Goal: Task Accomplishment & Management: Complete application form

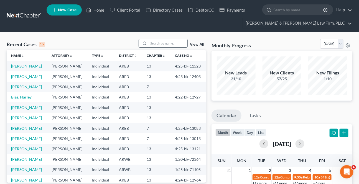
click at [170, 42] on input "search" at bounding box center [168, 43] width 39 height 8
type input "[PERSON_NAME]"
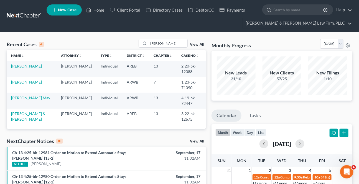
click at [25, 66] on link "[PERSON_NAME]" at bounding box center [26, 66] width 31 height 5
select select "1"
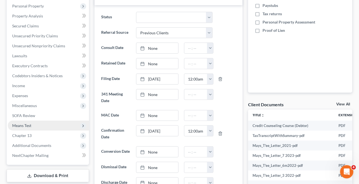
scroll to position [126, 0]
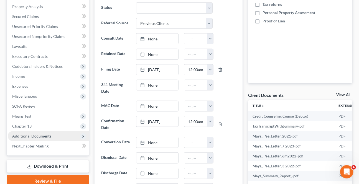
click at [47, 136] on span "Additional Documents" at bounding box center [31, 136] width 39 height 5
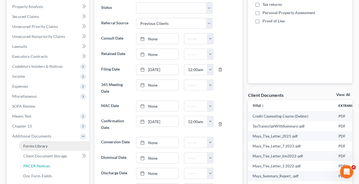
drag, startPoint x: 42, startPoint y: 162, endPoint x: 63, endPoint y: 144, distance: 27.7
click at [42, 162] on link "PACER Notices" at bounding box center [54, 166] width 70 height 10
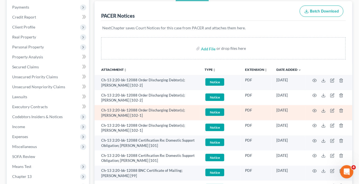
scroll to position [101, 0]
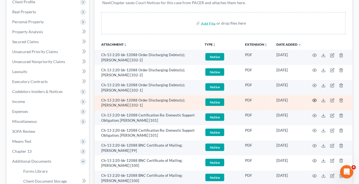
click at [313, 98] on icon "button" at bounding box center [314, 100] width 4 height 4
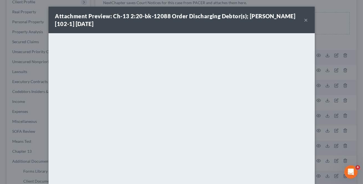
click at [304, 19] on button "×" at bounding box center [306, 20] width 4 height 7
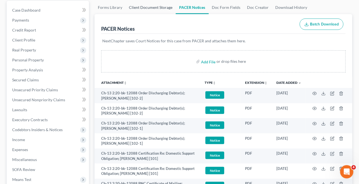
scroll to position [0, 0]
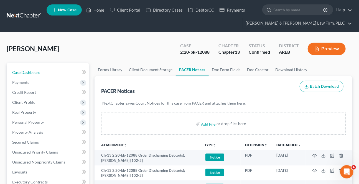
drag, startPoint x: 34, startPoint y: 73, endPoint x: 213, endPoint y: 92, distance: 180.0
click at [35, 73] on span "Case Dashboard" at bounding box center [26, 72] width 28 height 5
select select "1"
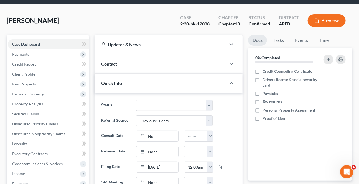
scroll to position [75, 0]
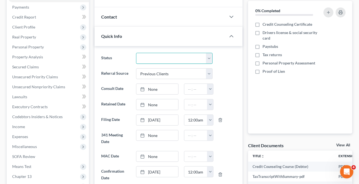
drag, startPoint x: 158, startPoint y: 53, endPoint x: 159, endPoint y: 62, distance: 9.3
click at [158, 53] on select "Awaiting 341 Chapter 7 - Attended Meeting Confirmed Discharged Dismissed New Co…" at bounding box center [174, 58] width 76 height 11
select select "3"
click at [136, 53] on select "Awaiting 341 Chapter 7 - Attended Meeting Confirmed Discharged Dismissed New Co…" at bounding box center [174, 58] width 76 height 11
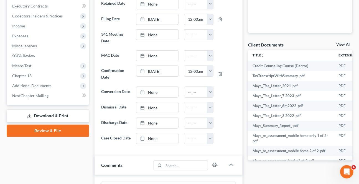
scroll to position [202, 0]
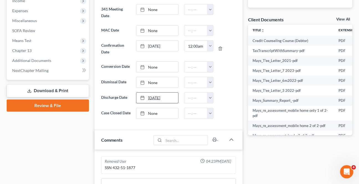
type input "[DATE]"
click at [155, 99] on link "[DATE]" at bounding box center [157, 98] width 42 height 11
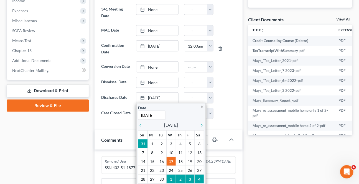
drag, startPoint x: 215, startPoint y: 96, endPoint x: 190, endPoint y: 134, distance: 45.6
click at [214, 96] on div "12:00am 12:30am 1:00am 1:30am 2:00am 2:30am 3:00am 3:30am 4:00am 4:30am 5:00am …" at bounding box center [198, 98] width 34 height 11
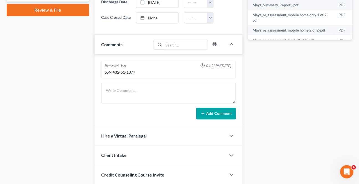
scroll to position [217, 0]
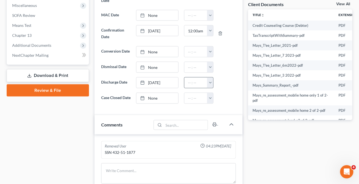
click at [212, 81] on button "button" at bounding box center [210, 83] width 6 height 11
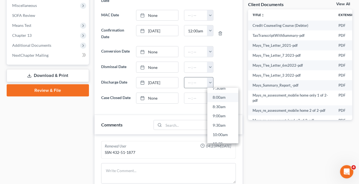
scroll to position [151, 0]
click at [218, 114] on link "9:00am" at bounding box center [222, 111] width 31 height 9
type input "9:00am"
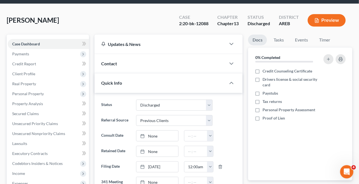
scroll to position [0, 0]
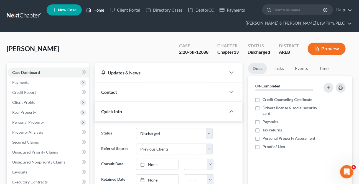
click at [97, 10] on link "Home" at bounding box center [95, 10] width 24 height 10
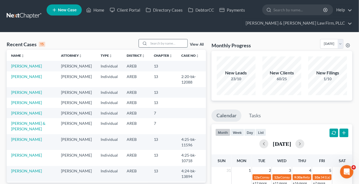
click at [165, 42] on input "search" at bounding box center [168, 43] width 39 height 8
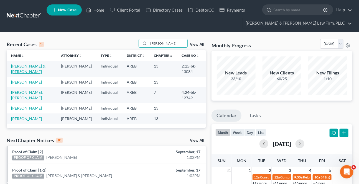
type input "[PERSON_NAME]"
click at [30, 67] on link "[PERSON_NAME] & [PERSON_NAME]" at bounding box center [28, 69] width 34 height 10
select select "0"
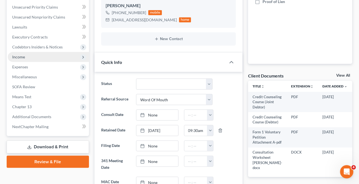
scroll to position [151, 0]
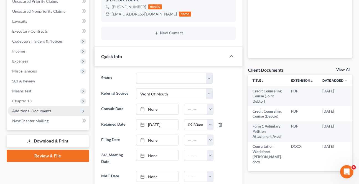
drag, startPoint x: 34, startPoint y: 109, endPoint x: 34, endPoint y: 111, distance: 2.8
click at [34, 109] on span "Additional Documents" at bounding box center [31, 111] width 39 height 5
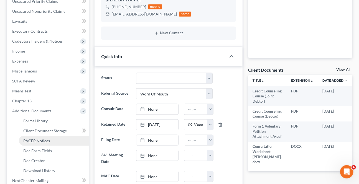
click at [44, 144] on link "PACER Notices" at bounding box center [54, 141] width 70 height 10
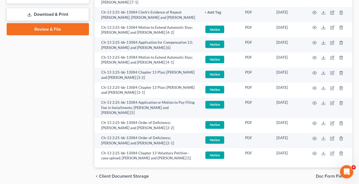
scroll to position [339, 0]
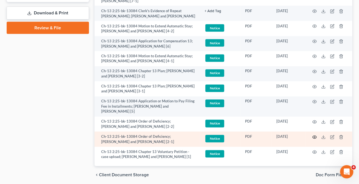
click at [314, 135] on icon "button" at bounding box center [314, 137] width 4 height 4
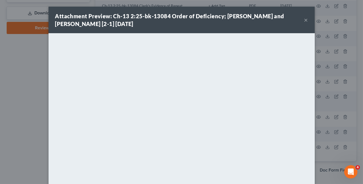
drag, startPoint x: 303, startPoint y: 19, endPoint x: 299, endPoint y: 37, distance: 17.8
click at [304, 19] on button "×" at bounding box center [306, 20] width 4 height 7
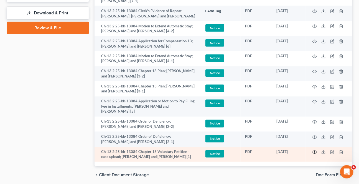
click at [313, 150] on icon "button" at bounding box center [314, 152] width 4 height 4
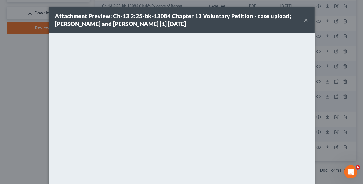
click at [305, 20] on button "×" at bounding box center [306, 20] width 4 height 7
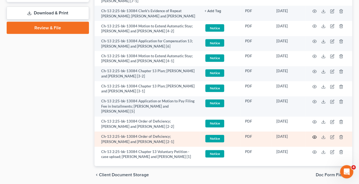
click at [315, 137] on circle "button" at bounding box center [314, 137] width 1 height 1
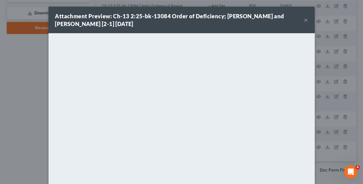
click at [304, 19] on button "×" at bounding box center [306, 20] width 4 height 7
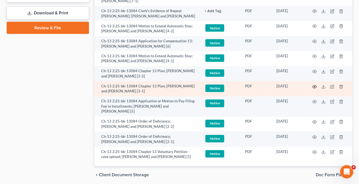
click at [314, 85] on icon "button" at bounding box center [314, 87] width 4 height 4
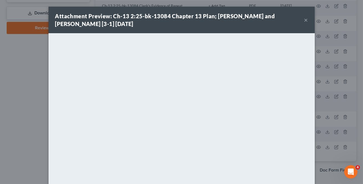
click at [302, 19] on div "Attachment Preview: Ch-13 2:25-bk-13084 Chapter 13 Plan; [PERSON_NAME] and [PER…" at bounding box center [179, 20] width 249 height 16
drag, startPoint x: 303, startPoint y: 19, endPoint x: 277, endPoint y: 34, distance: 30.3
click at [304, 19] on button "×" at bounding box center [306, 20] width 4 height 7
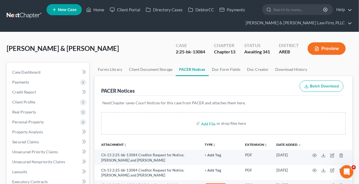
scroll to position [0, 0]
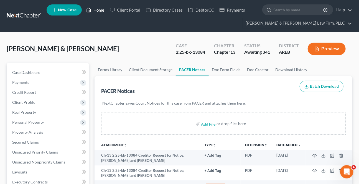
drag, startPoint x: 100, startPoint y: 8, endPoint x: 90, endPoint y: 15, distance: 12.2
click at [100, 9] on link "Home" at bounding box center [95, 10] width 24 height 10
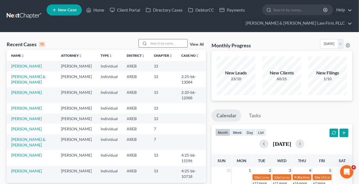
click at [165, 47] on input "search" at bounding box center [168, 43] width 39 height 8
type input "D"
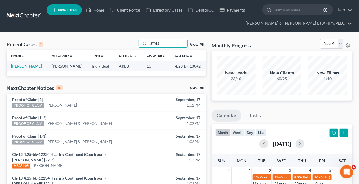
type input "STATS"
click at [24, 66] on link "[PERSON_NAME]" at bounding box center [26, 66] width 31 height 5
select select "3"
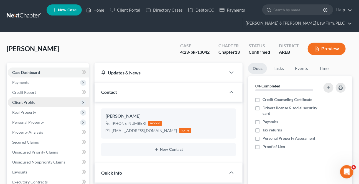
click at [28, 105] on span "Client Profile" at bounding box center [48, 103] width 81 height 10
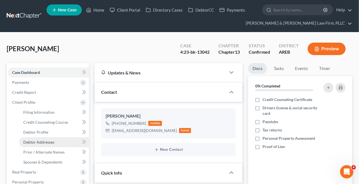
click at [40, 141] on span "Debtor Addresses" at bounding box center [38, 142] width 31 height 5
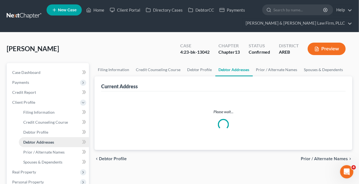
select select "0"
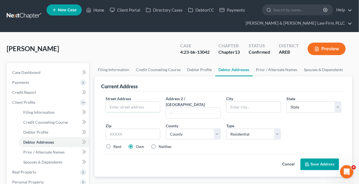
drag, startPoint x: 134, startPoint y: 104, endPoint x: 3, endPoint y: 116, distance: 131.9
click at [134, 104] on input "text" at bounding box center [133, 107] width 54 height 11
drag, startPoint x: 126, startPoint y: 105, endPoint x: 128, endPoint y: 108, distance: 3.5
click at [126, 105] on input "text" at bounding box center [133, 107] width 54 height 11
type input "1591"
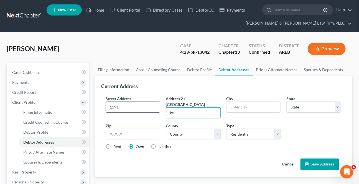
type input "k"
click at [128, 108] on input "1591" at bounding box center [133, 107] width 54 height 11
type input "[STREET_ADDRESS][PERSON_NAME]"
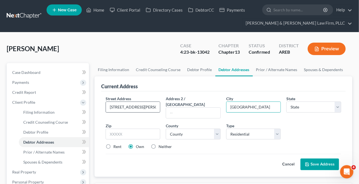
type input "[GEOGRAPHIC_DATA]"
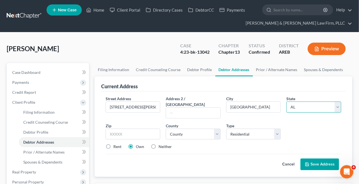
click at [302, 109] on select "State [US_STATE] AK AR AZ CA CO CT DE DC [GEOGRAPHIC_DATA] [GEOGRAPHIC_DATA] GU…" at bounding box center [313, 107] width 55 height 11
select select "3"
click at [286, 102] on select "State [US_STATE] AK AR AZ CA CO CT DE DC [GEOGRAPHIC_DATA] [GEOGRAPHIC_DATA] GU…" at bounding box center [313, 107] width 55 height 11
click at [147, 129] on input "text" at bounding box center [133, 134] width 55 height 11
type input "7"
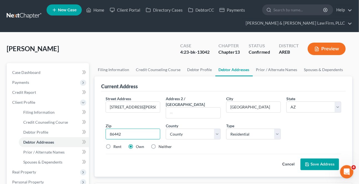
type input "86442"
click at [159, 144] on label "Neither" at bounding box center [165, 147] width 13 height 6
click at [161, 144] on input "Neither" at bounding box center [163, 146] width 4 height 4
radio input "true"
click at [186, 144] on div "Rent Own Neither" at bounding box center [223, 147] width 241 height 6
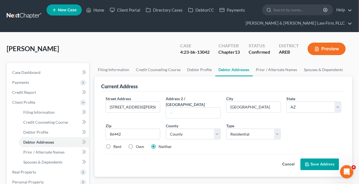
click at [315, 159] on button "Save Address" at bounding box center [319, 165] width 39 height 12
click at [215, 133] on select "County [GEOGRAPHIC_DATA] [GEOGRAPHIC_DATA] [GEOGRAPHIC_DATA] [GEOGRAPHIC_DATA] …" at bounding box center [193, 134] width 55 height 11
select select "8"
click at [166, 129] on select "County [GEOGRAPHIC_DATA] [GEOGRAPHIC_DATA] [GEOGRAPHIC_DATA] [GEOGRAPHIC_DATA] …" at bounding box center [193, 134] width 55 height 11
click at [319, 159] on button "Save Address" at bounding box center [319, 165] width 39 height 12
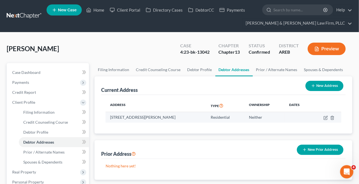
drag, startPoint x: 170, startPoint y: 116, endPoint x: 110, endPoint y: 115, distance: 60.1
click at [110, 115] on td "[STREET_ADDRESS][PERSON_NAME]" at bounding box center [156, 117] width 101 height 11
copy td "[STREET_ADDRESS][PERSON_NAME]"
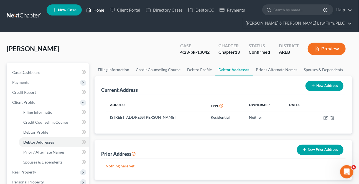
click at [94, 7] on link "Home" at bounding box center [95, 10] width 24 height 10
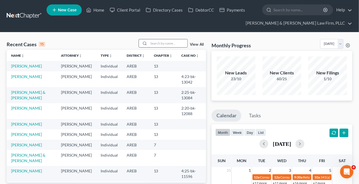
click at [160, 43] on input "search" at bounding box center [168, 43] width 39 height 8
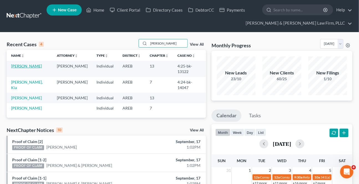
type input "[PERSON_NAME]"
click at [19, 67] on link "[PERSON_NAME]" at bounding box center [26, 66] width 31 height 5
select select "2"
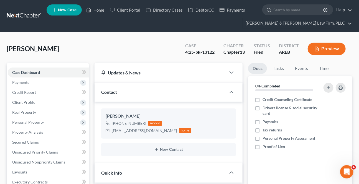
scroll to position [126, 0]
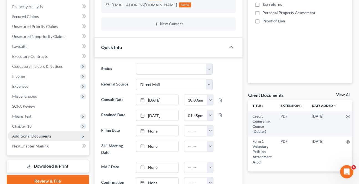
click at [37, 136] on span "Additional Documents" at bounding box center [31, 136] width 39 height 5
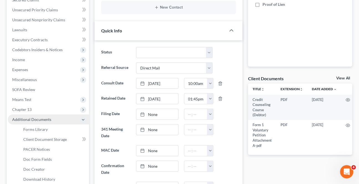
scroll to position [176, 0]
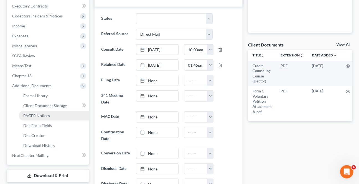
click at [36, 115] on span "PACER Notices" at bounding box center [36, 115] width 27 height 5
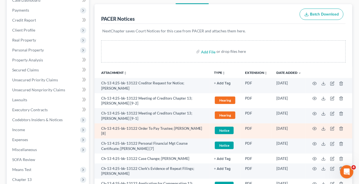
scroll to position [75, 0]
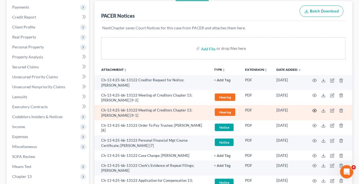
click at [316, 109] on icon "button" at bounding box center [314, 111] width 4 height 4
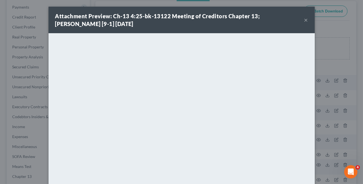
drag, startPoint x: 305, startPoint y: 22, endPoint x: 303, endPoint y: 34, distance: 11.5
click at [305, 22] on button "×" at bounding box center [306, 20] width 4 height 7
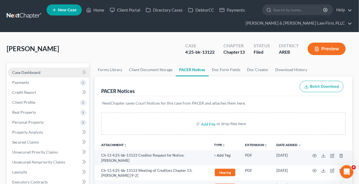
scroll to position [0, 0]
drag, startPoint x: 33, startPoint y: 72, endPoint x: 235, endPoint y: 125, distance: 208.7
click at [33, 71] on span "Case Dashboard" at bounding box center [26, 72] width 28 height 5
select select "2"
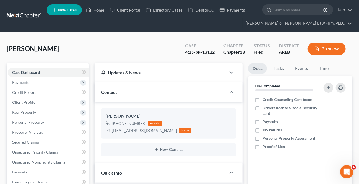
scroll to position [101, 0]
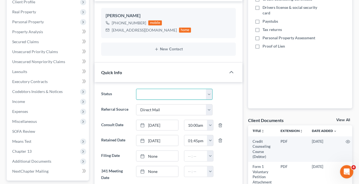
drag, startPoint x: 173, startPoint y: 97, endPoint x: 169, endPoint y: 99, distance: 4.0
click at [173, 97] on select "Awaiting 341 Chapter 7 - Attended Meeting Confirmed Discharged Dismissed New Co…" at bounding box center [174, 94] width 76 height 11
select select "0"
click at [136, 89] on select "Awaiting 341 Chapter 7 - Attended Meeting Confirmed Discharged Dismissed New Co…" at bounding box center [174, 94] width 76 height 11
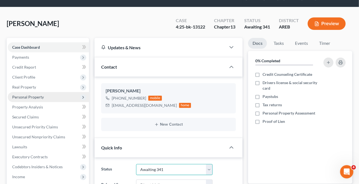
scroll to position [25, 0]
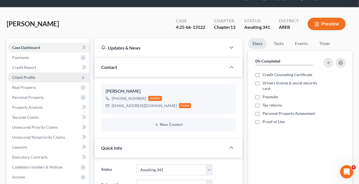
click at [28, 76] on span "Client Profile" at bounding box center [23, 77] width 23 height 5
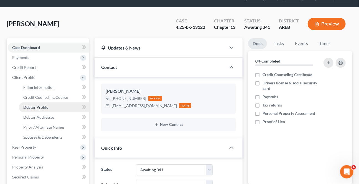
click at [43, 106] on span "Debtor Profile" at bounding box center [35, 107] width 25 height 5
select select "1"
select select "2"
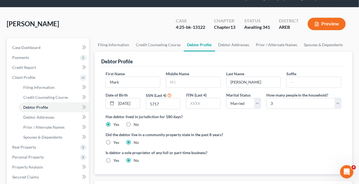
radio input "true"
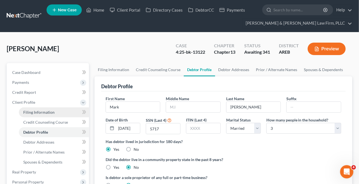
click at [42, 114] on link "Filing Information" at bounding box center [54, 113] width 70 height 10
select select "1"
select select "0"
select select "3"
select select "5"
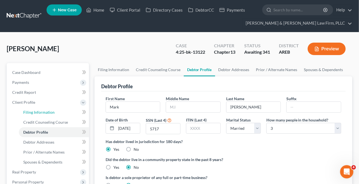
select select "2"
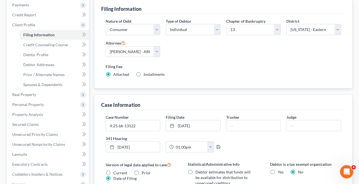
scroll to position [126, 0]
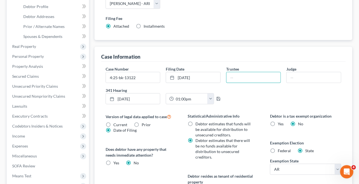
drag, startPoint x: 240, startPoint y: 80, endPoint x: 246, endPoint y: 87, distance: 9.5
click at [240, 80] on input "text" at bounding box center [253, 77] width 54 height 11
type input "[PERSON_NAME]"
click at [301, 75] on input "text" at bounding box center [314, 77] width 54 height 11
type input "[PERSON_NAME]"
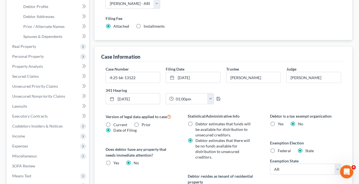
drag, startPoint x: 283, startPoint y: 96, endPoint x: 266, endPoint y: 101, distance: 17.8
click at [283, 96] on div "Case Number 4:25-bk-13122 Filing Date [DATE] close Date [DATE] Time 12:00 AM ch…" at bounding box center [223, 87] width 241 height 43
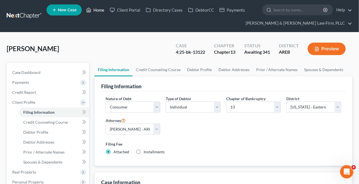
click at [93, 11] on link "Home" at bounding box center [95, 10] width 24 height 10
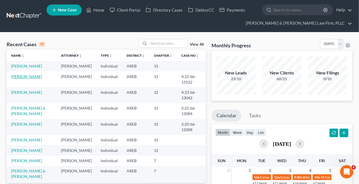
click at [28, 77] on link "[PERSON_NAME]" at bounding box center [26, 76] width 31 height 5
select select "0"
select select "2"
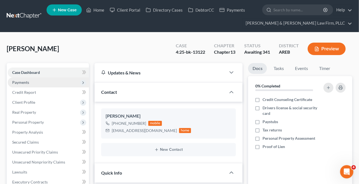
click at [25, 80] on span "Payments" at bounding box center [20, 82] width 17 height 5
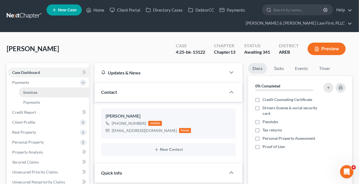
click at [28, 89] on link "Invoices" at bounding box center [54, 93] width 70 height 10
